Goal: Use online tool/utility

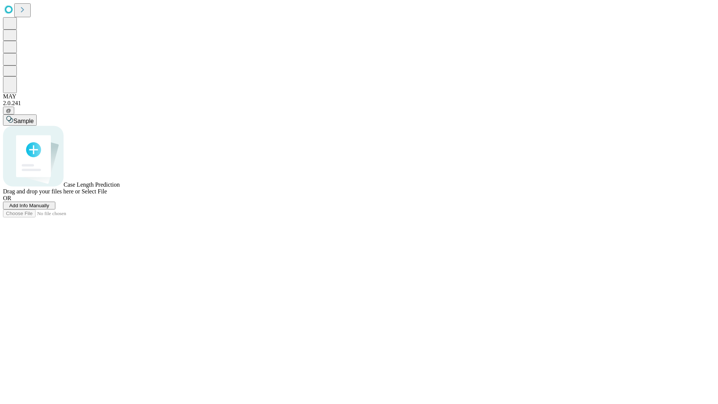
click at [107, 194] on span "Select File" at bounding box center [94, 191] width 25 height 6
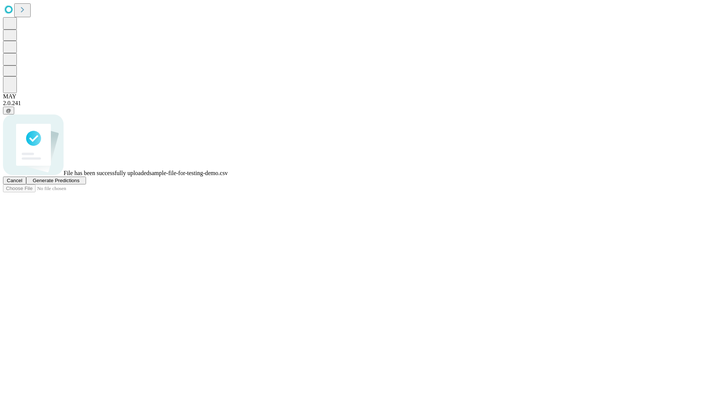
click at [79, 183] on span "Generate Predictions" at bounding box center [56, 181] width 47 height 6
